Goal: Information Seeking & Learning: Learn about a topic

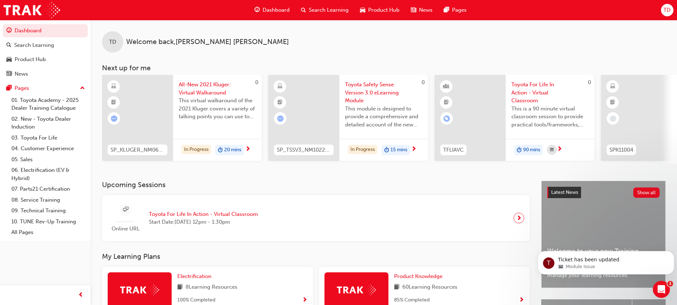
click at [227, 180] on div "TD Welcome back , [PERSON_NAME] Next up for me 0 SP_KLUGER_NM0621_EL02 All-New …" at bounding box center [384, 100] width 587 height 161
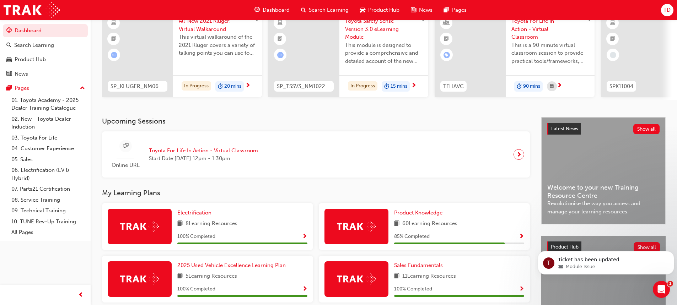
scroll to position [36, 0]
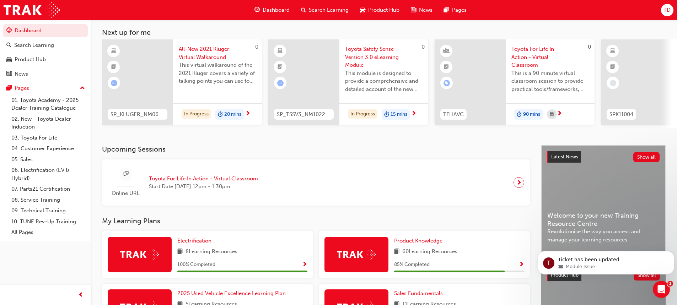
click at [223, 157] on div "Upcoming Sessions Online URL Toyota For Life In Action - Virtual Classroom Star…" at bounding box center [322, 175] width 440 height 60
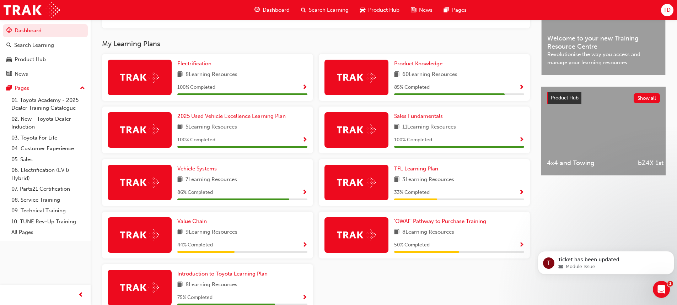
scroll to position [213, 0]
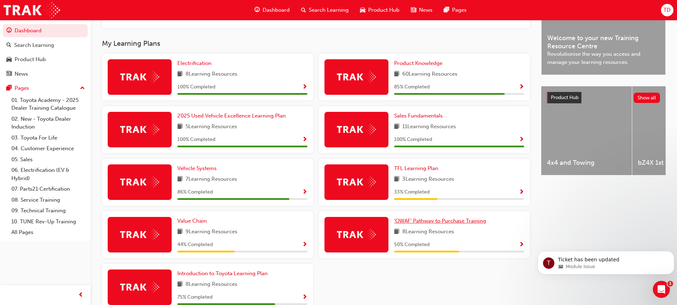
click at [427, 223] on span "'OWAF' Pathway to Purchase Training" at bounding box center [440, 221] width 92 height 6
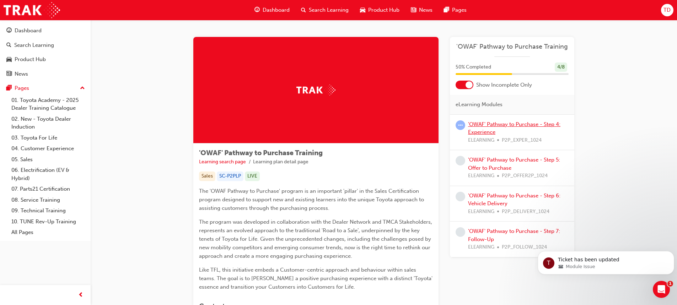
click at [479, 127] on link "'OWAF' Pathway to Purchase - Step 4: Experience" at bounding box center [514, 128] width 92 height 15
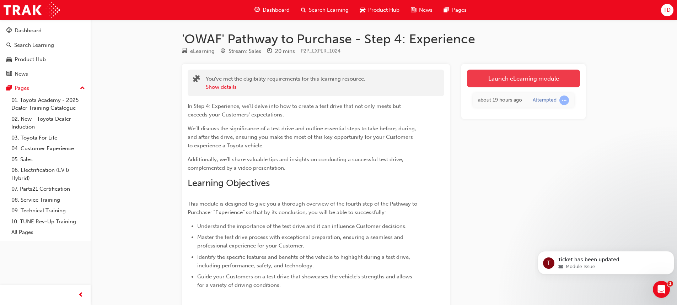
click at [491, 81] on link "Launch eLearning module" at bounding box center [523, 79] width 113 height 18
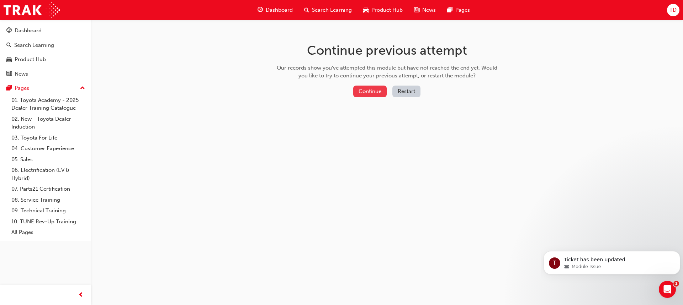
click at [358, 94] on button "Continue" at bounding box center [369, 92] width 33 height 12
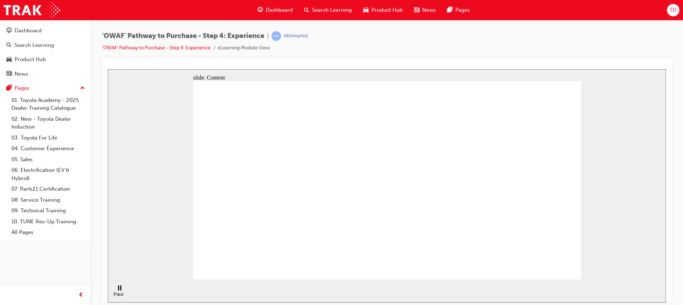
drag, startPoint x: 448, startPoint y: 121, endPoint x: 447, endPoint y: 108, distance: 12.5
